Goal: Connect with others: Participate in discussion

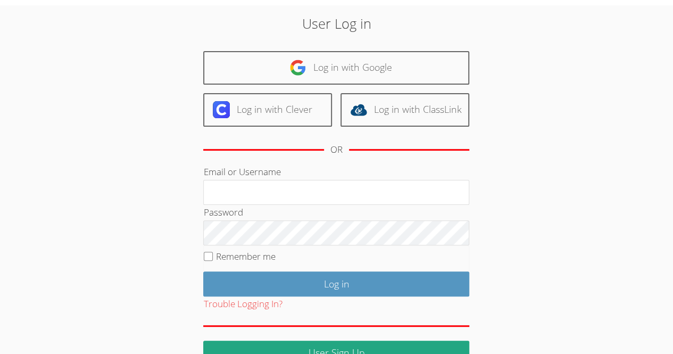
scroll to position [22, 0]
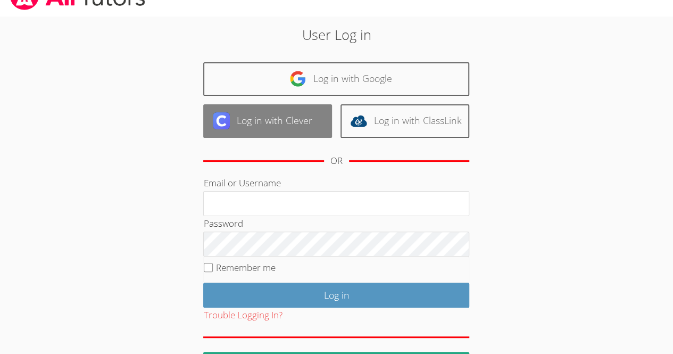
click at [269, 123] on link "Log in with Clever" at bounding box center [267, 121] width 129 height 34
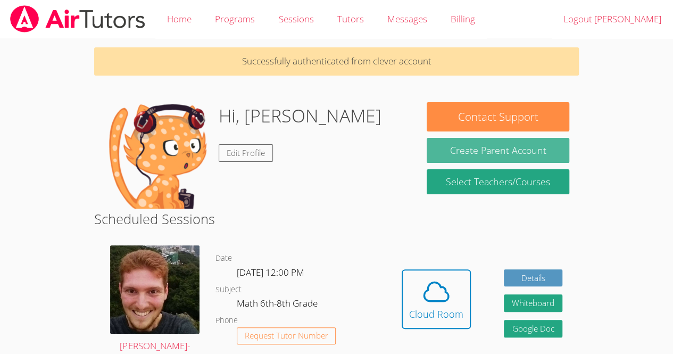
click at [464, 151] on button "Create Parent Account" at bounding box center [498, 150] width 142 height 25
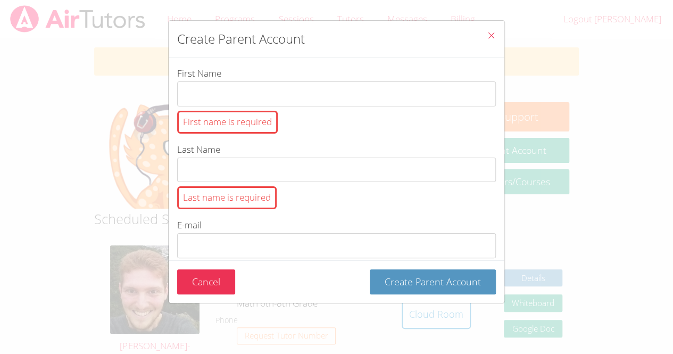
click at [547, 128] on div "Create Parent Account First Name First name is required Last Name Last name is …" at bounding box center [336, 177] width 673 height 354
click at [182, 282] on button "Cancel" at bounding box center [206, 281] width 58 height 25
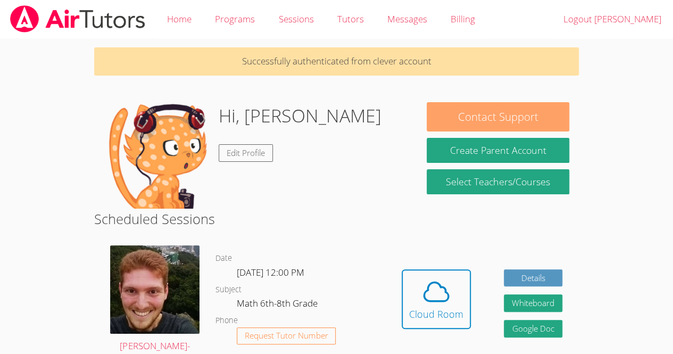
click at [452, 121] on button "Contact Support" at bounding box center [498, 116] width 142 height 29
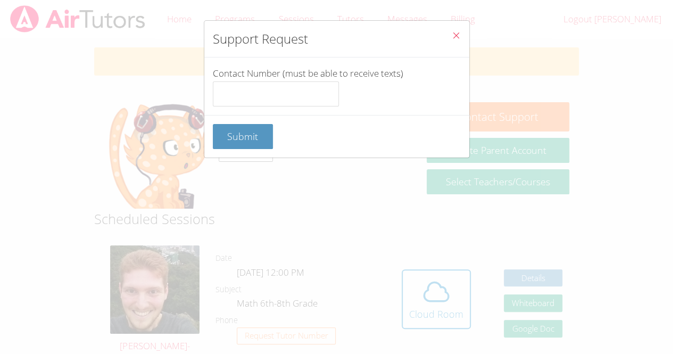
click at [452, 39] on icon "Close" at bounding box center [456, 35] width 9 height 9
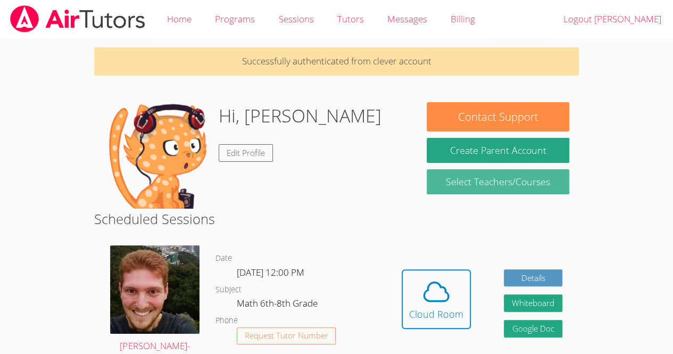
click at [483, 181] on link "Select Teachers/Courses" at bounding box center [498, 181] width 142 height 25
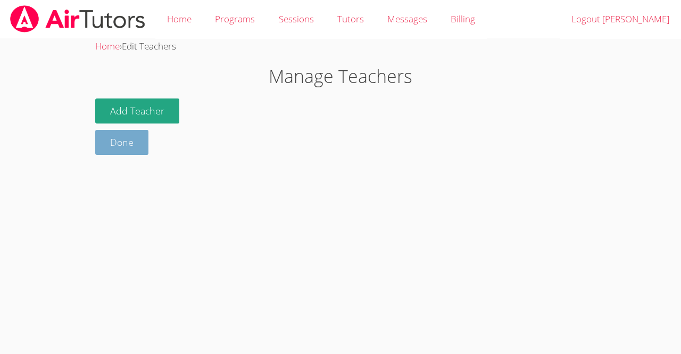
click at [129, 146] on link "Done" at bounding box center [121, 142] width 53 height 25
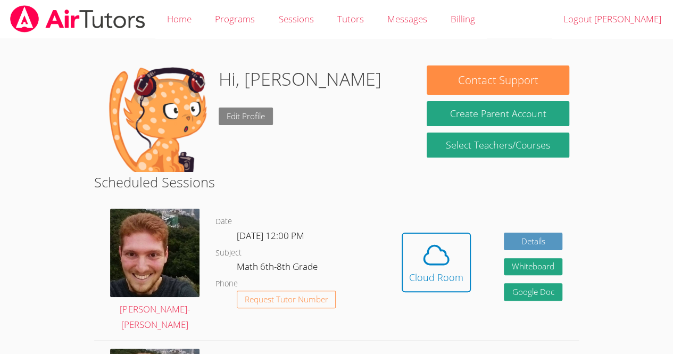
click at [235, 118] on link "Edit Profile" at bounding box center [246, 116] width 54 height 18
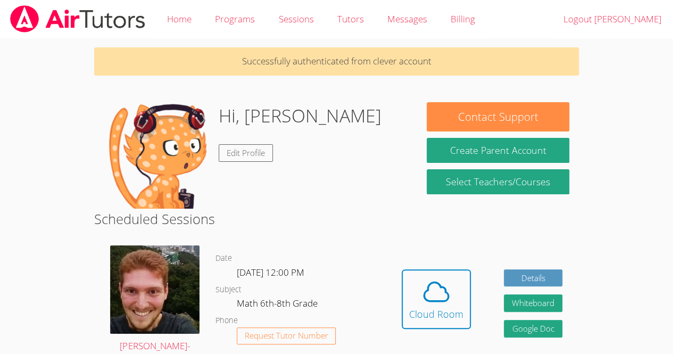
click at [147, 144] on img at bounding box center [157, 155] width 106 height 106
click at [267, 122] on h1 "Hi, Sharn-Anne" at bounding box center [300, 115] width 163 height 27
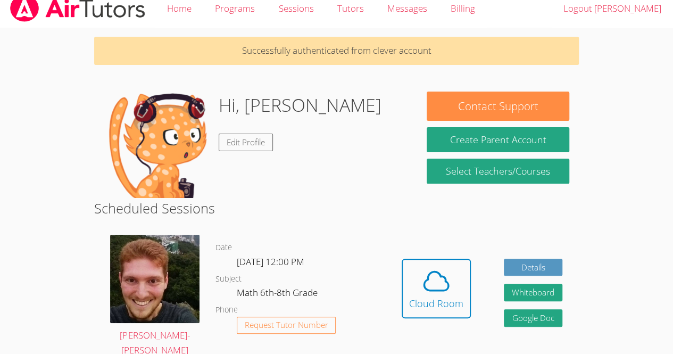
scroll to position [10, 0]
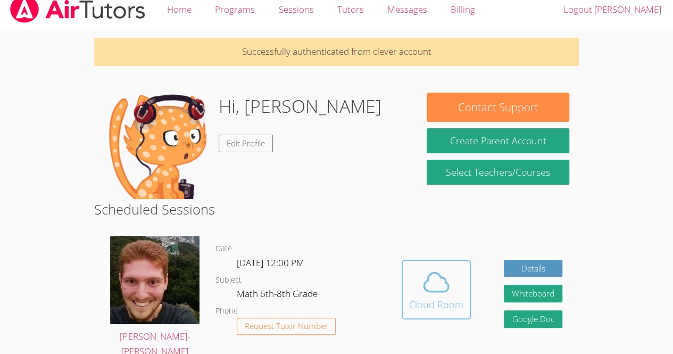
click at [418, 267] on span at bounding box center [436, 282] width 54 height 30
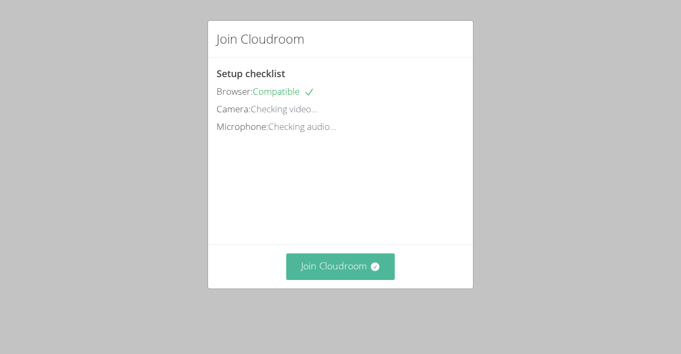
click at [364, 279] on button "Join Cloudroom" at bounding box center [340, 266] width 109 height 26
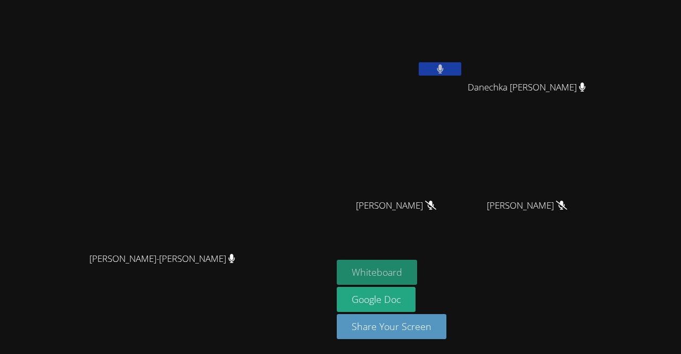
click at [417, 272] on button "Whiteboard" at bounding box center [377, 272] width 80 height 25
